Goal: Task Accomplishment & Management: Use online tool/utility

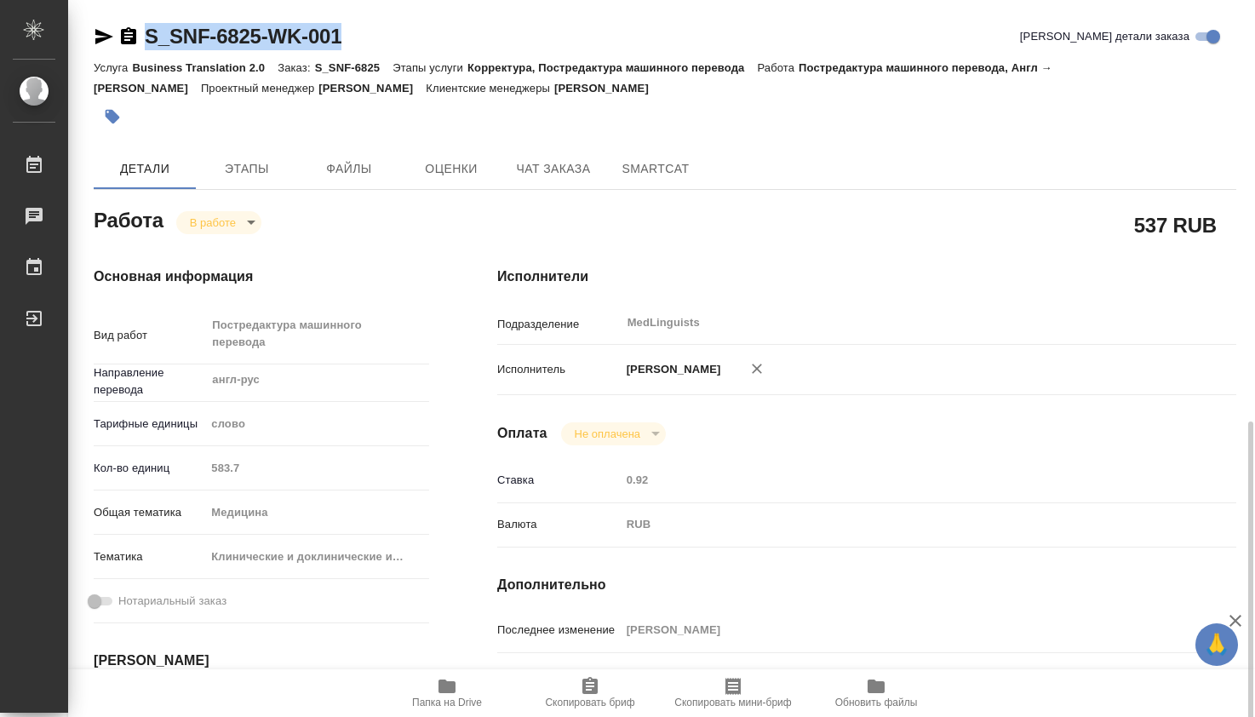
scroll to position [284, 0]
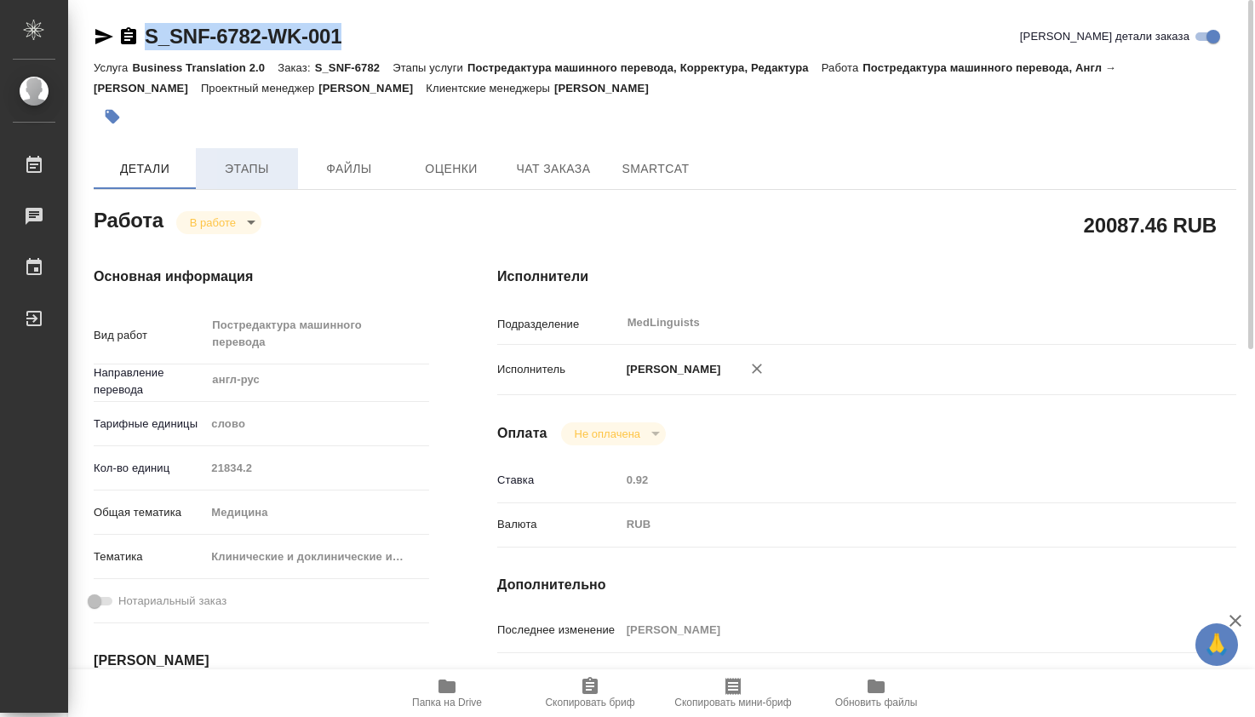
click at [249, 172] on span "Этапы" at bounding box center [247, 168] width 82 height 21
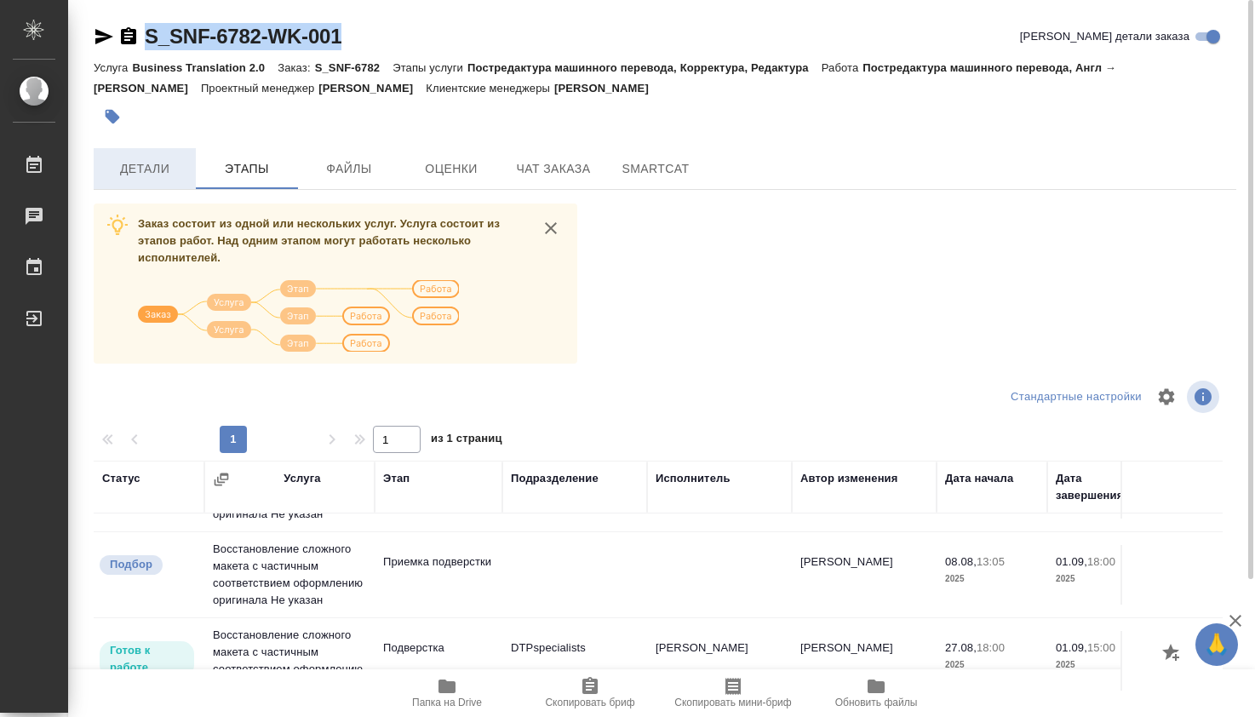
click at [152, 168] on span "Детали" at bounding box center [145, 168] width 82 height 21
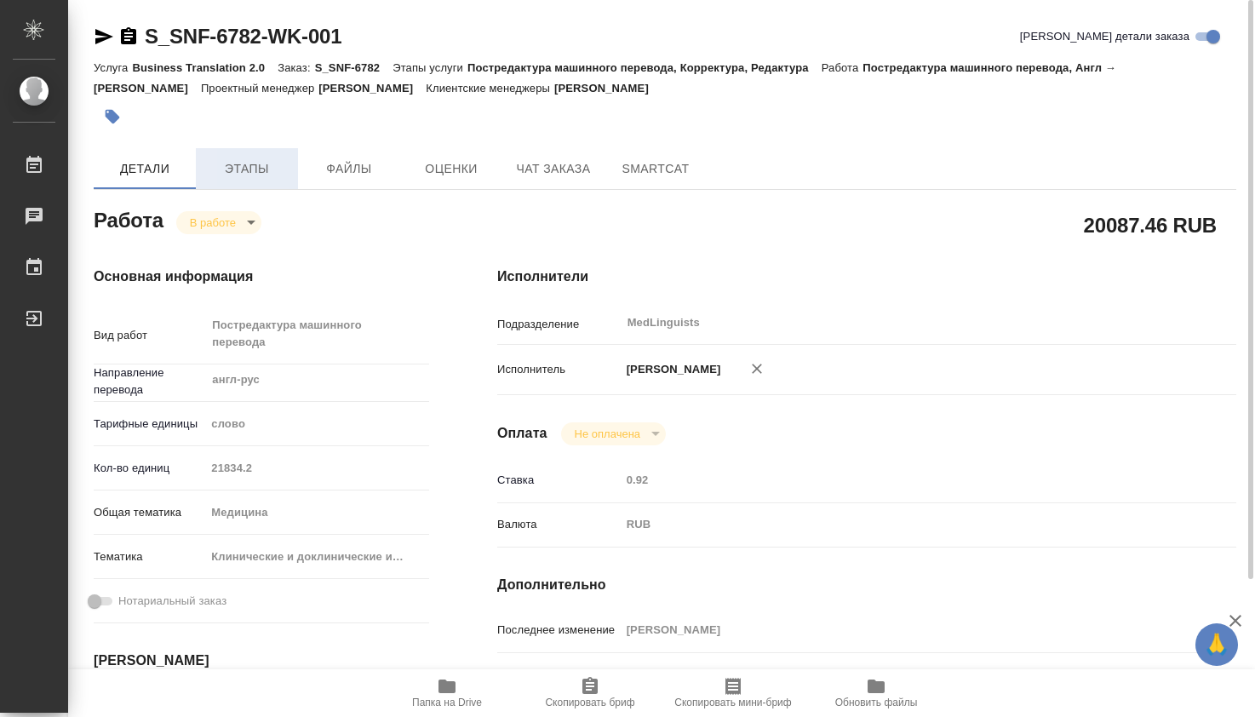
type textarea "x"
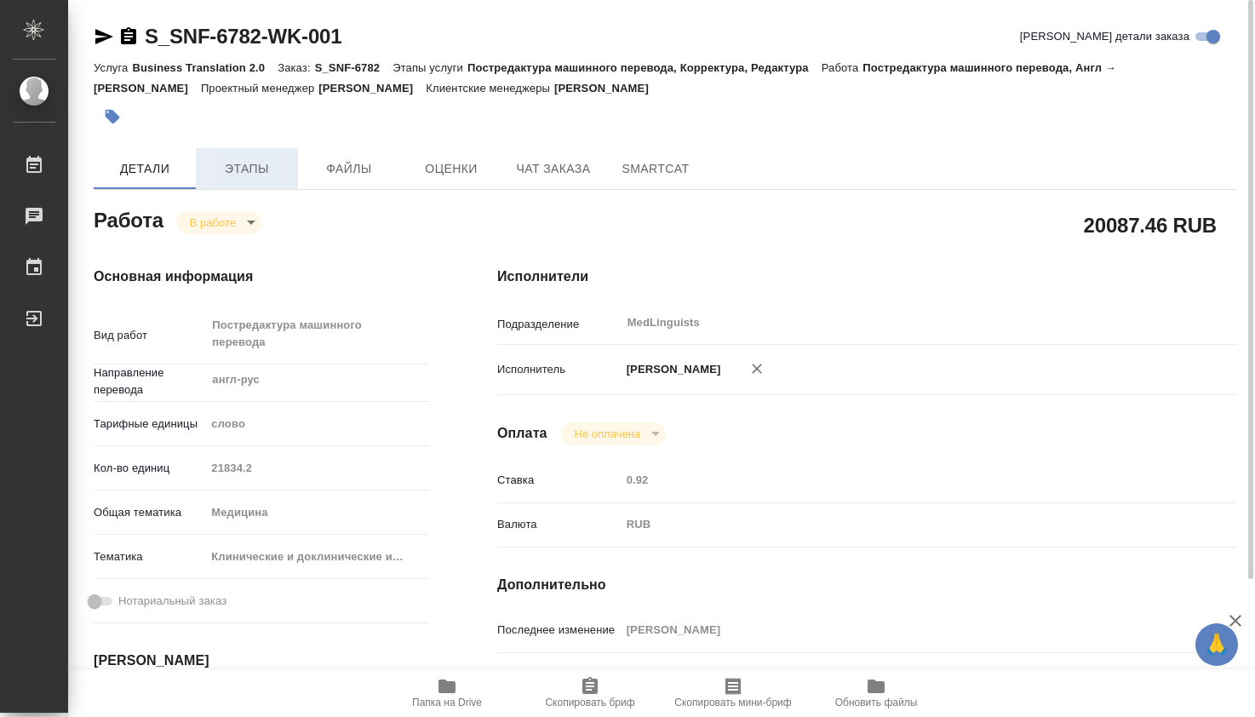
type textarea "x"
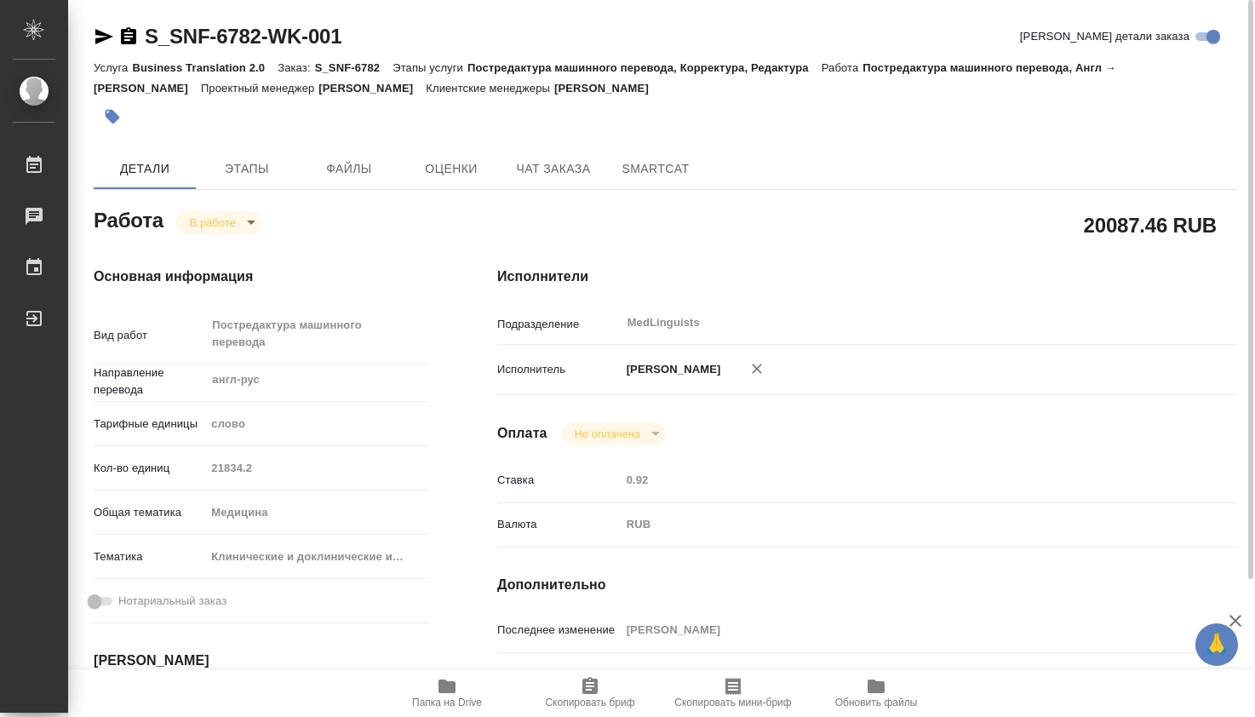
type textarea "x"
